Goal: Task Accomplishment & Management: Use online tool/utility

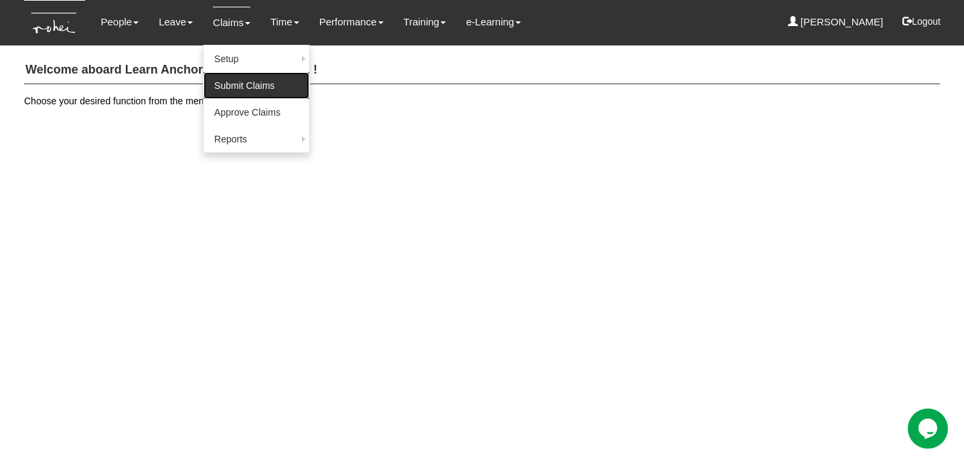
click at [250, 86] on link "Submit Claims" at bounding box center [256, 85] width 106 height 27
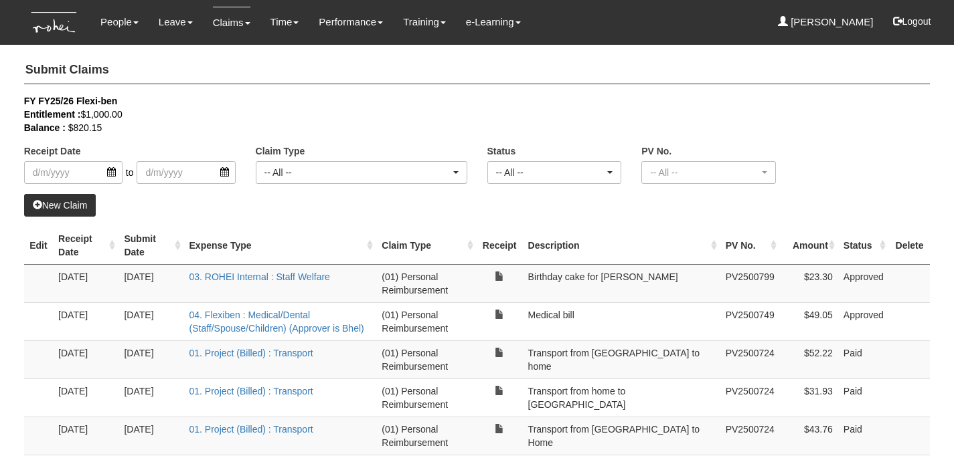
select select "50"
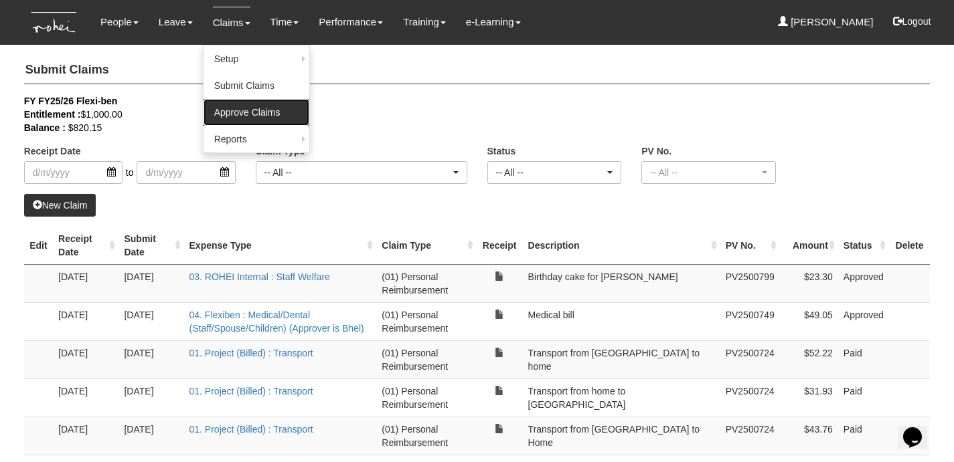
click at [233, 113] on link "Approve Claims" at bounding box center [256, 112] width 106 height 27
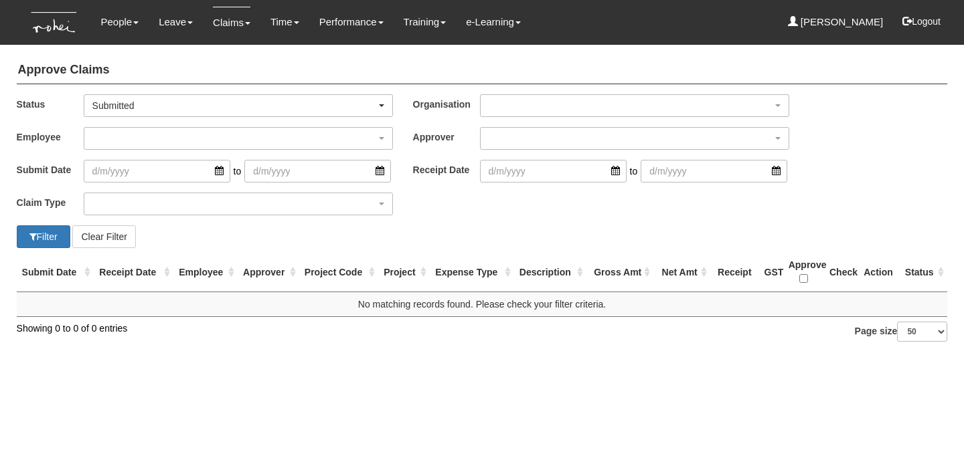
select select "50"
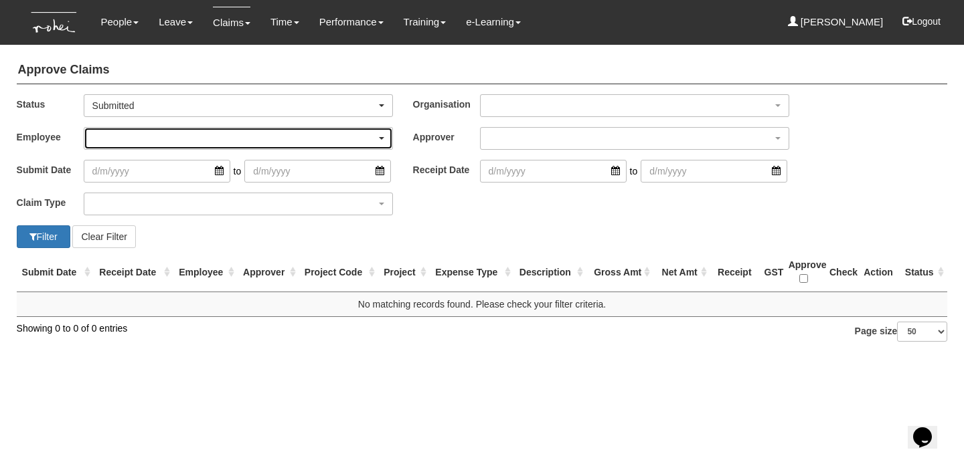
click at [199, 135] on div "button" at bounding box center [238, 138] width 308 height 21
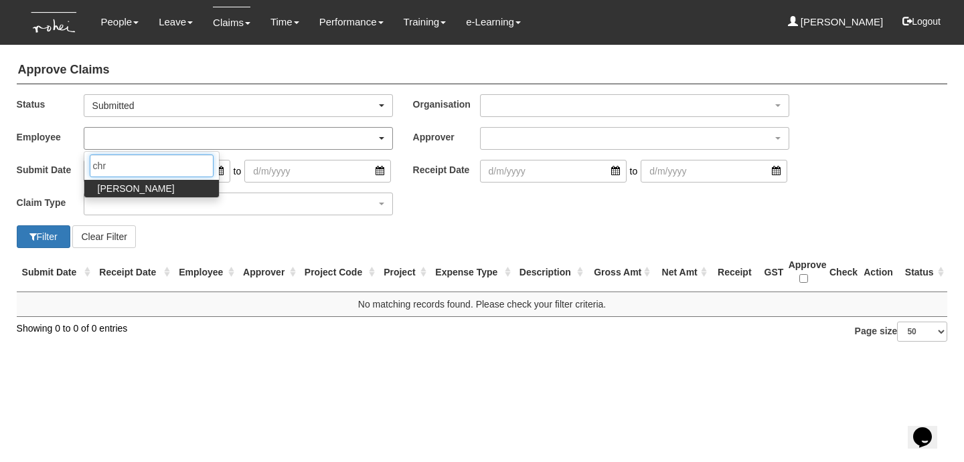
type input "chri"
select select "cd9f8d03-039d-4482-adde-d71bcfd65268"
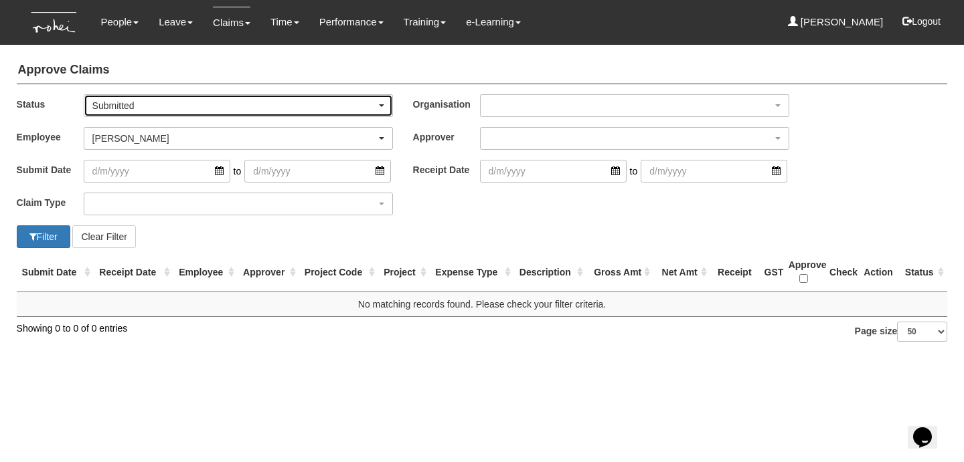
click at [163, 104] on div "Submitted" at bounding box center [234, 105] width 284 height 13
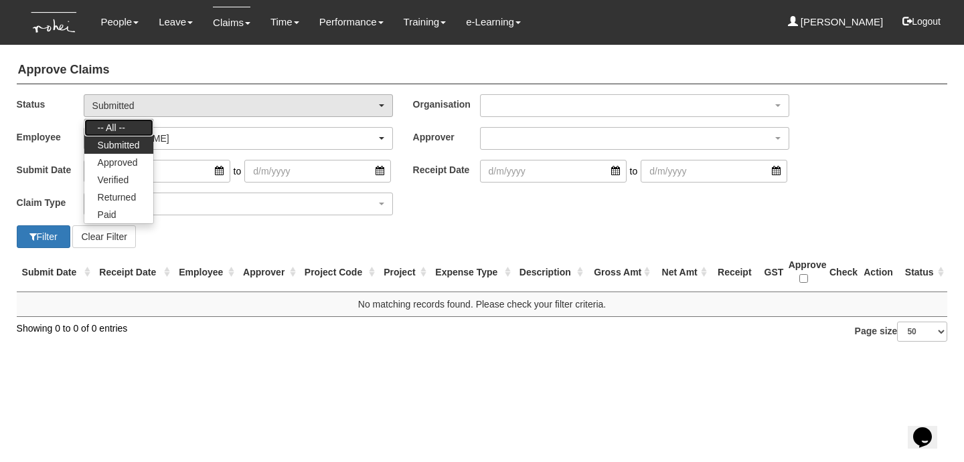
click at [133, 119] on link "-- All --" at bounding box center [118, 127] width 69 height 17
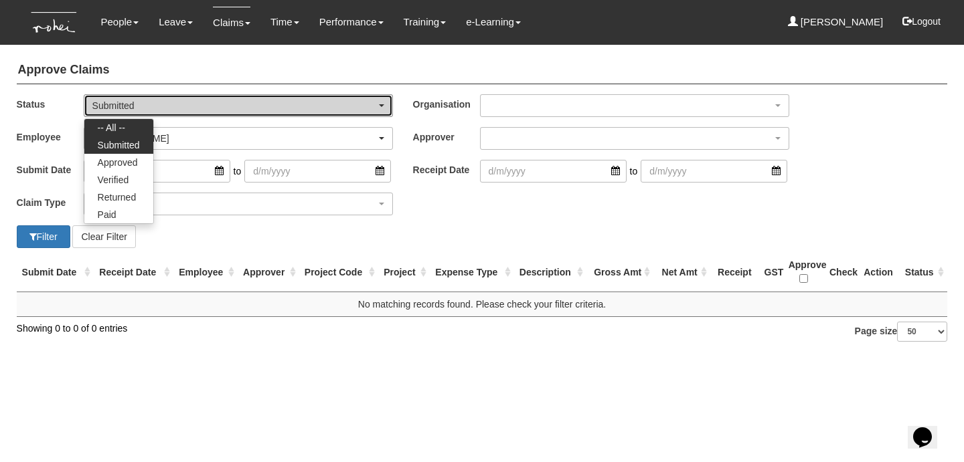
select select "All"
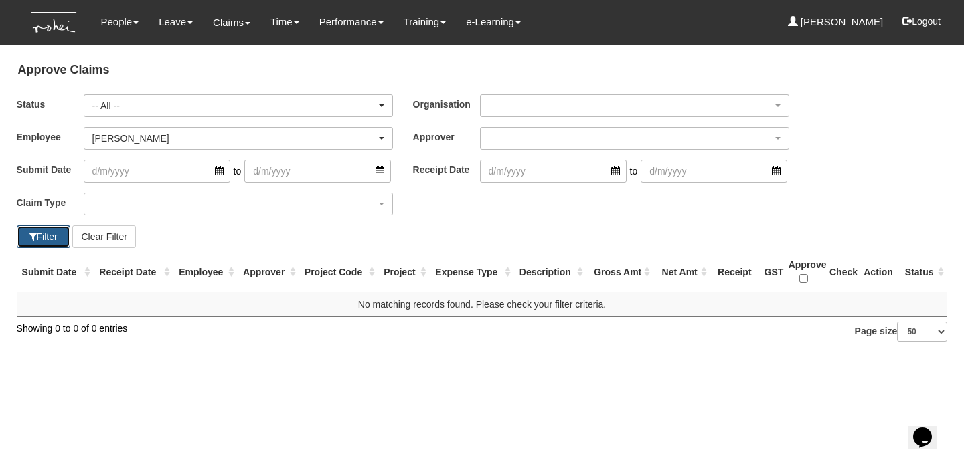
click at [56, 228] on button "Filter" at bounding box center [44, 237] width 54 height 23
select select "50"
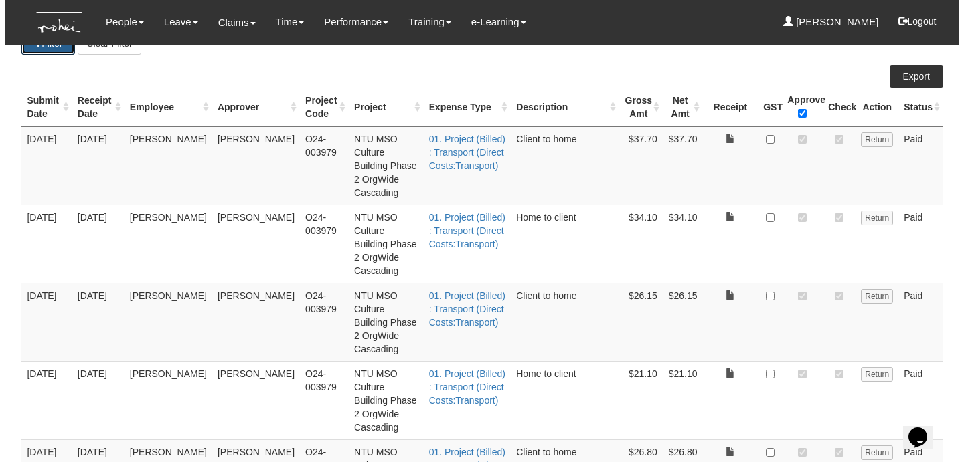
scroll to position [195, 0]
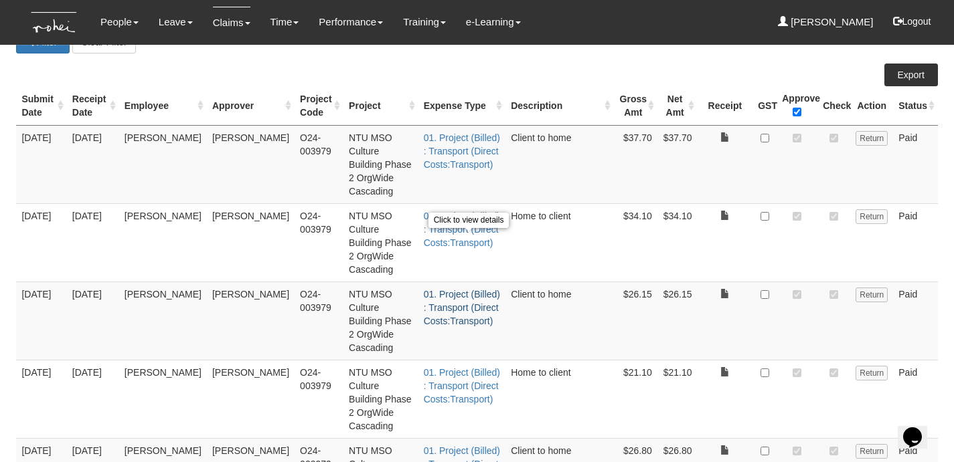
click at [452, 289] on link "01. Project (Billed) : Transport (Direct Costs:Transport)" at bounding box center [462, 307] width 76 height 37
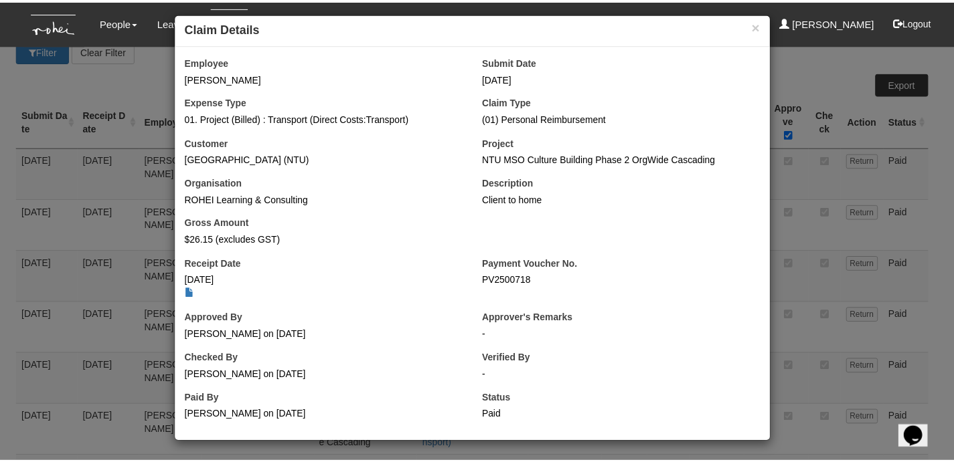
scroll to position [7, 0]
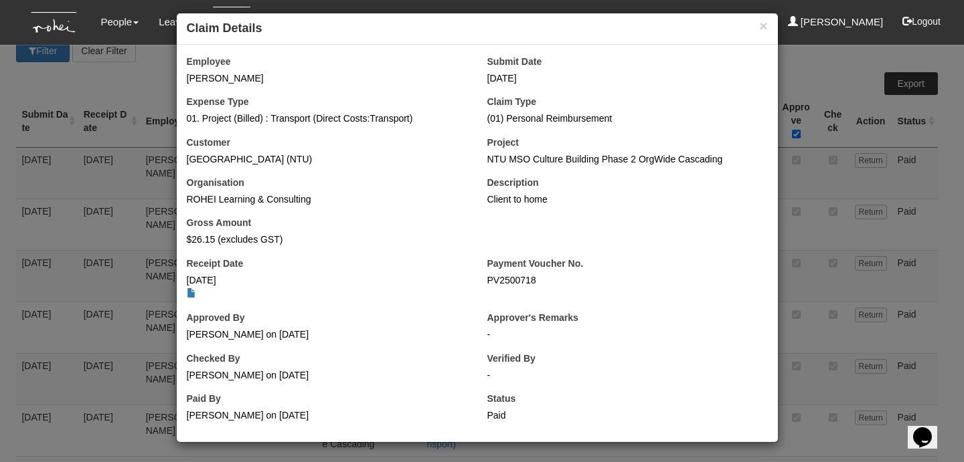
click at [764, 21] on div "× Claim Details" at bounding box center [477, 28] width 601 height 31
click at [759, 25] on button "×" at bounding box center [763, 26] width 8 height 14
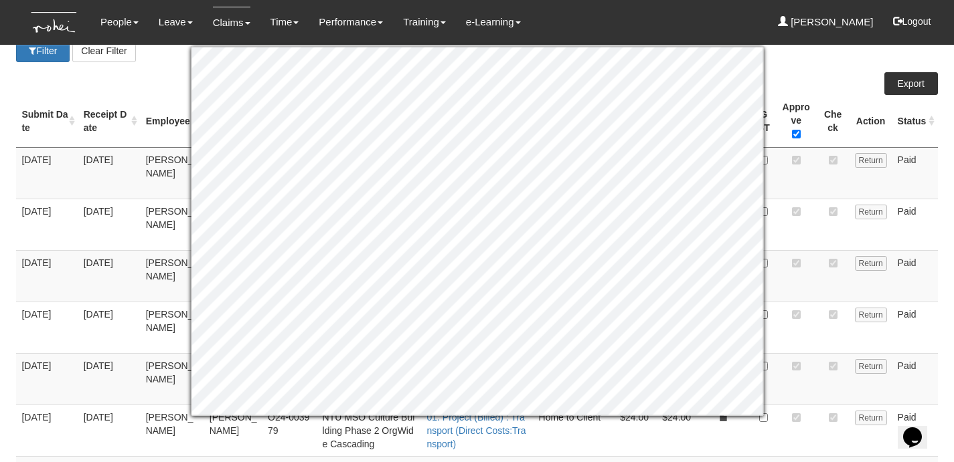
click at [805, 222] on td at bounding box center [796, 225] width 41 height 52
click at [716, 25] on div "People Personal Information Staff Directory Leave Apply for Leave Approve Leave…" at bounding box center [477, 22] width 886 height 45
